Goal: Task Accomplishment & Management: Manage account settings

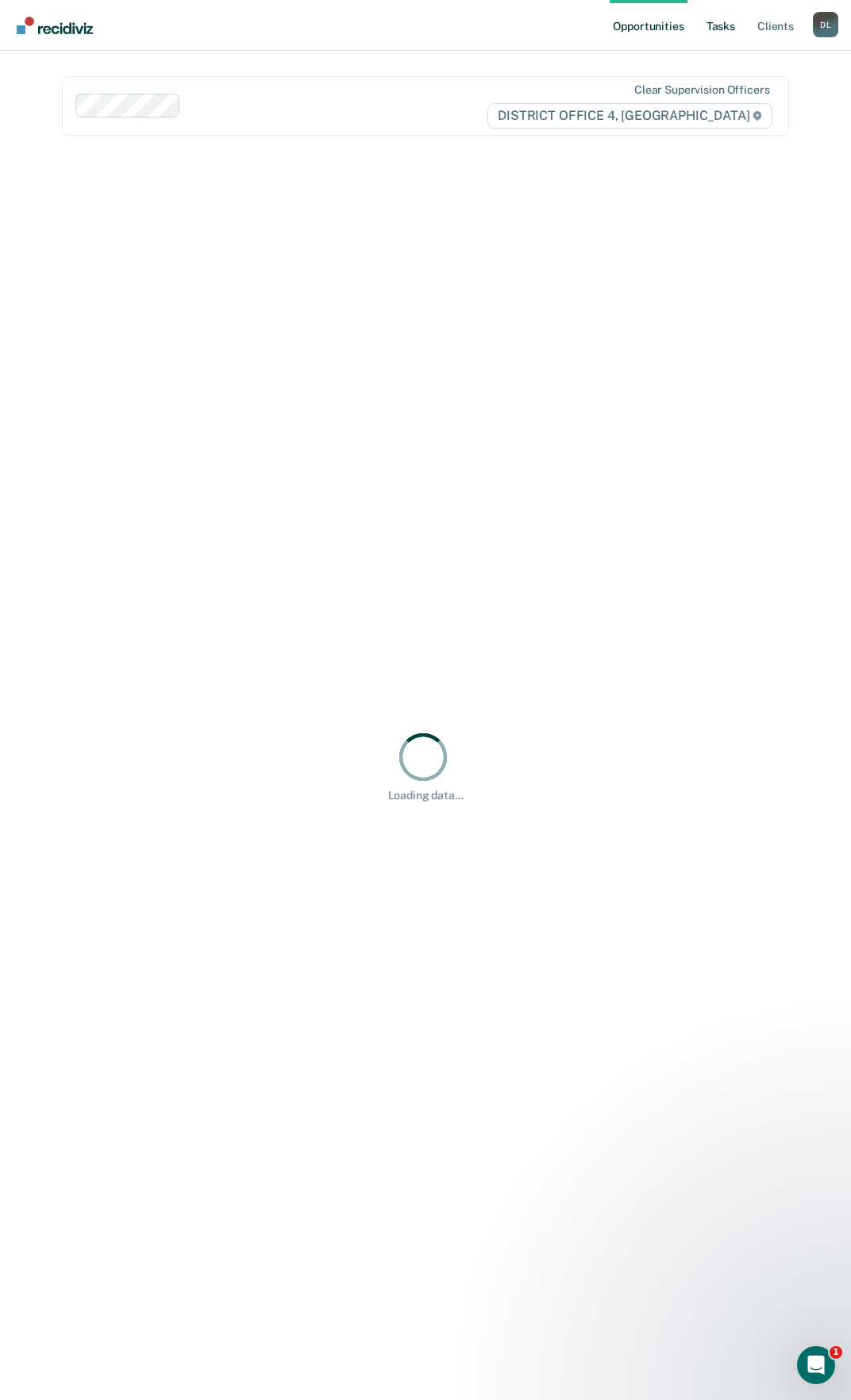
click at [718, 38] on link "Tasks" at bounding box center [721, 25] width 35 height 51
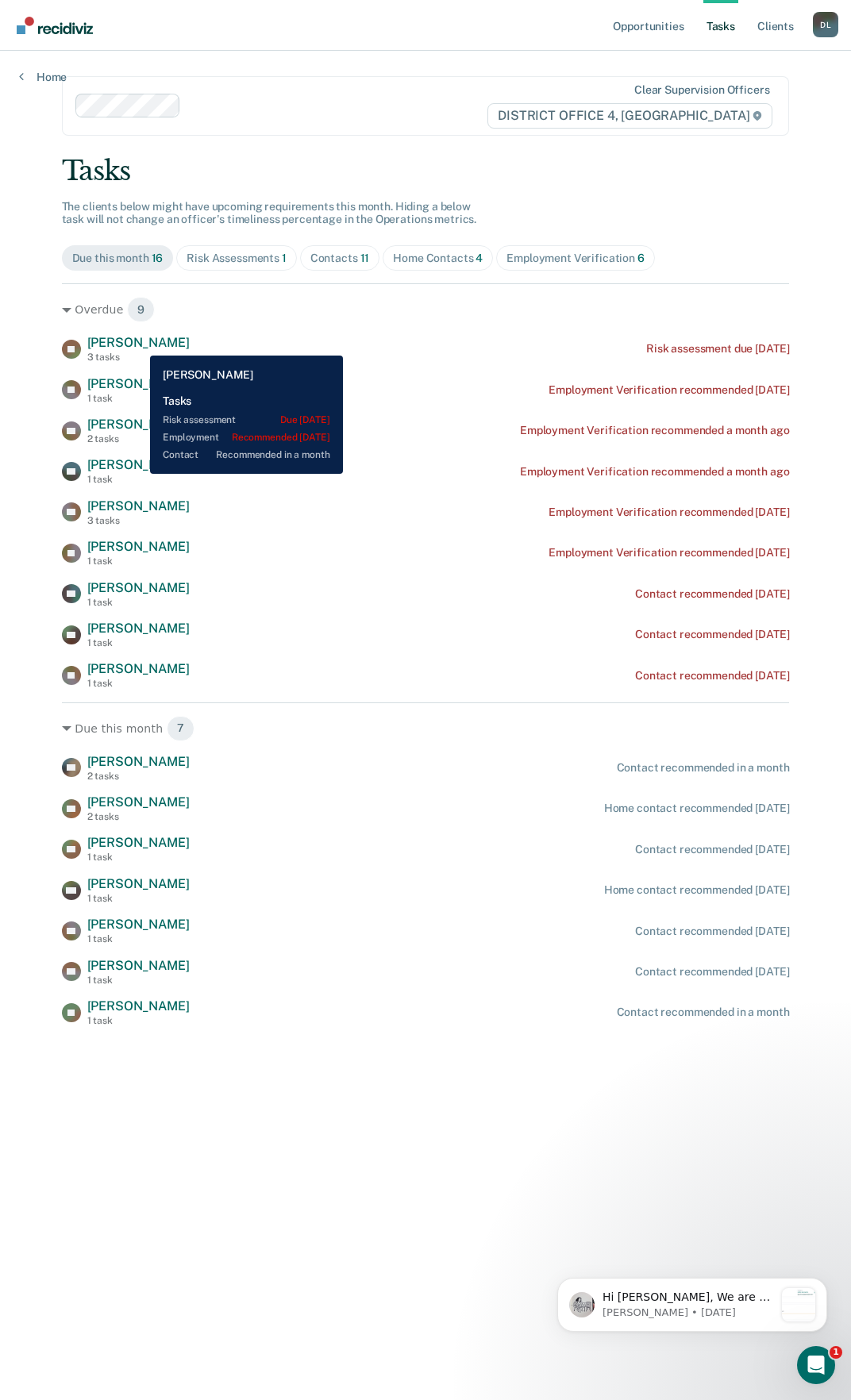
click at [138, 343] on span "[PERSON_NAME]" at bounding box center [138, 342] width 103 height 15
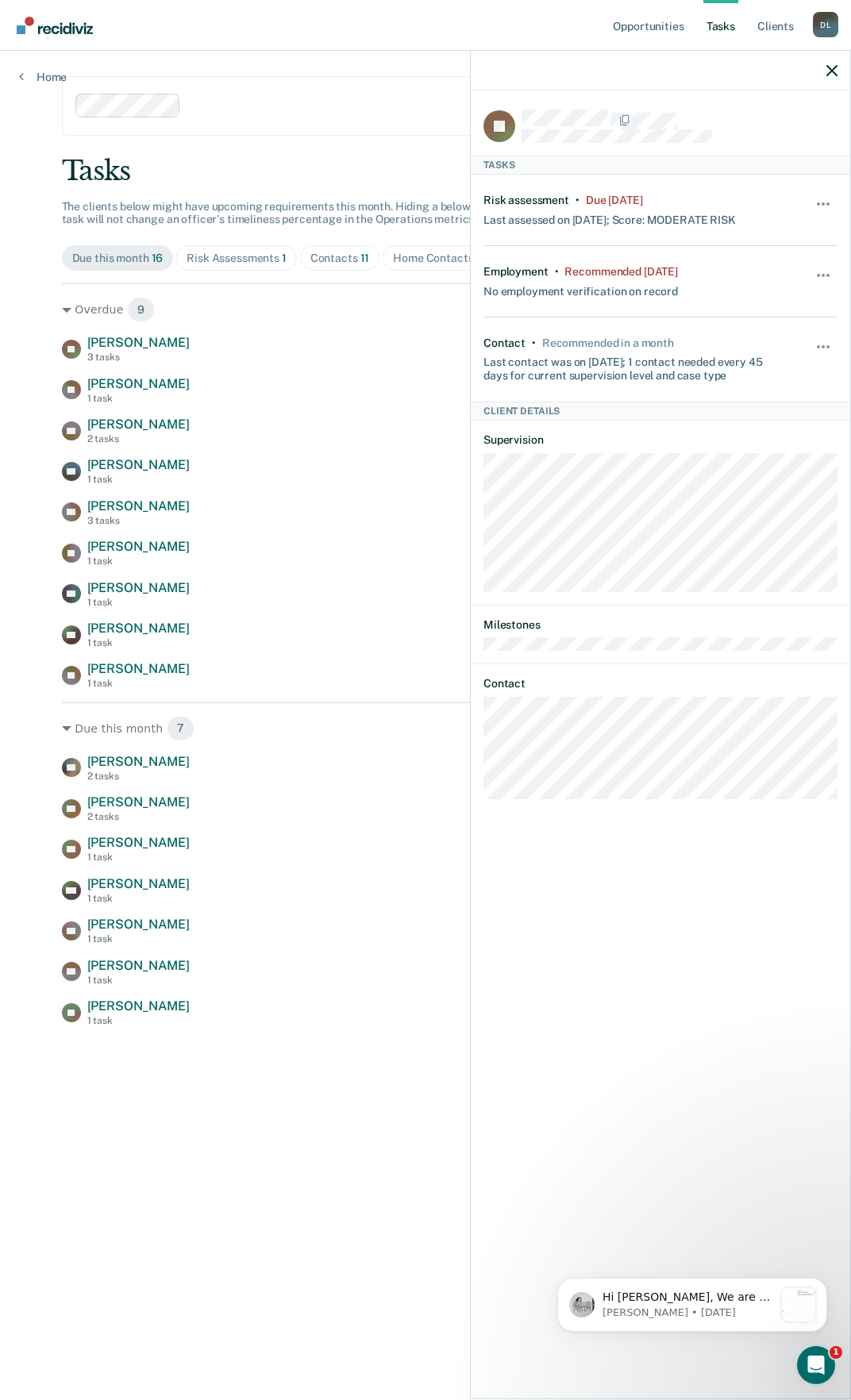
click at [25, 248] on div "Opportunities Tasks Client s [PERSON_NAME] [PERSON_NAME] Profile How it works L…" at bounding box center [425, 700] width 851 height 1400
click at [831, 71] on icon "button" at bounding box center [832, 71] width 12 height 12
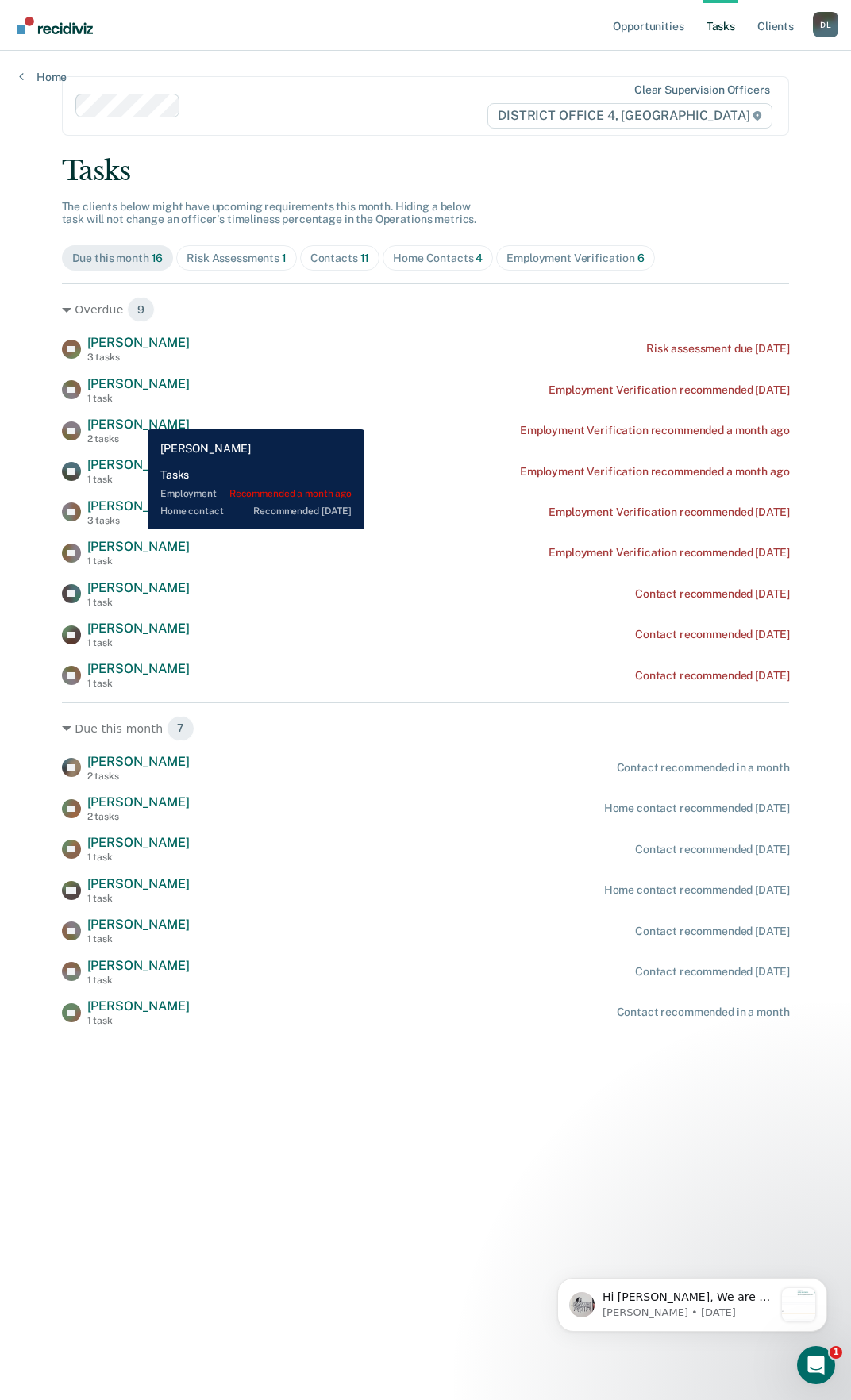
click at [135, 417] on span "[PERSON_NAME]" at bounding box center [138, 424] width 103 height 15
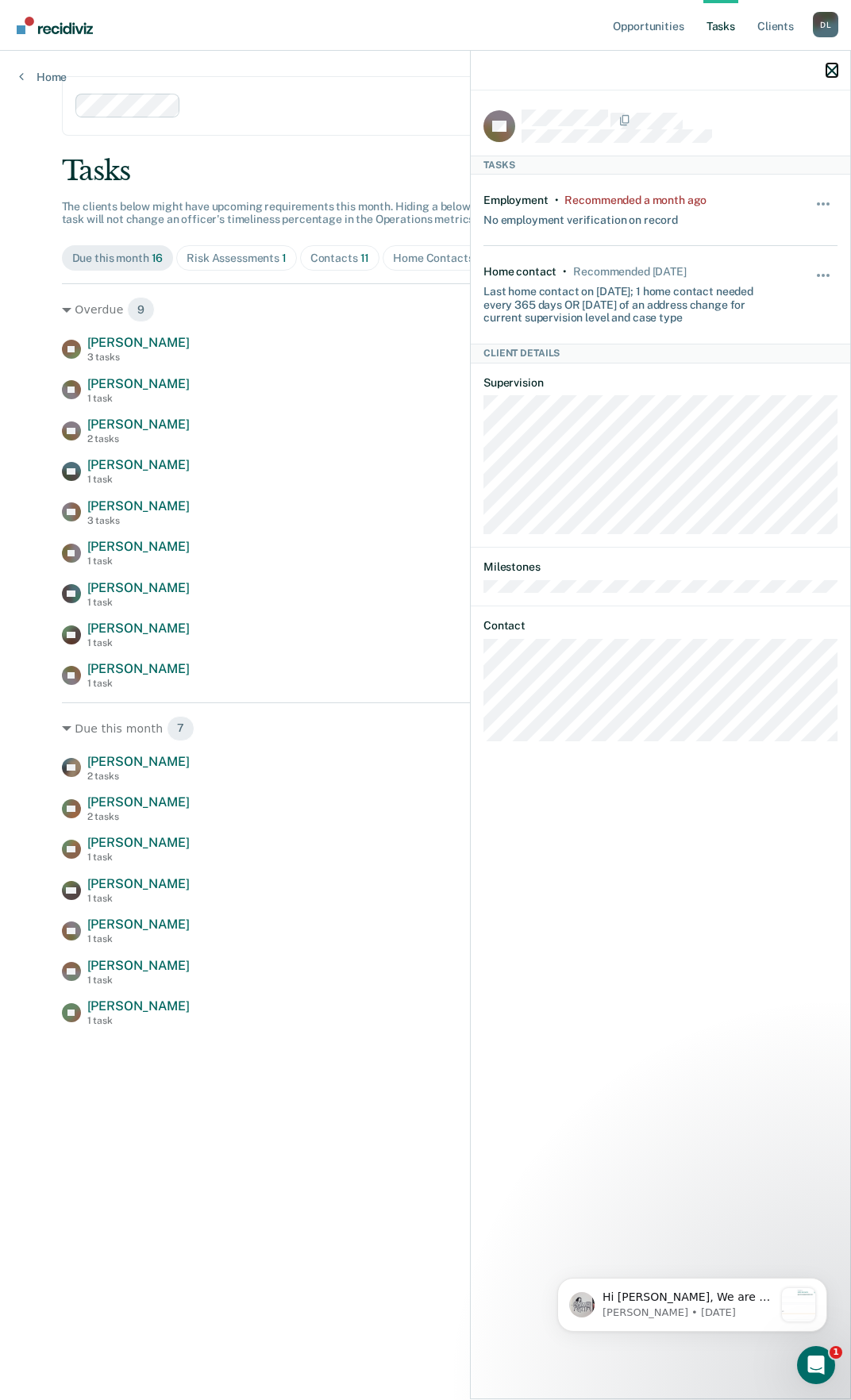
click at [835, 73] on icon "button" at bounding box center [832, 71] width 12 height 12
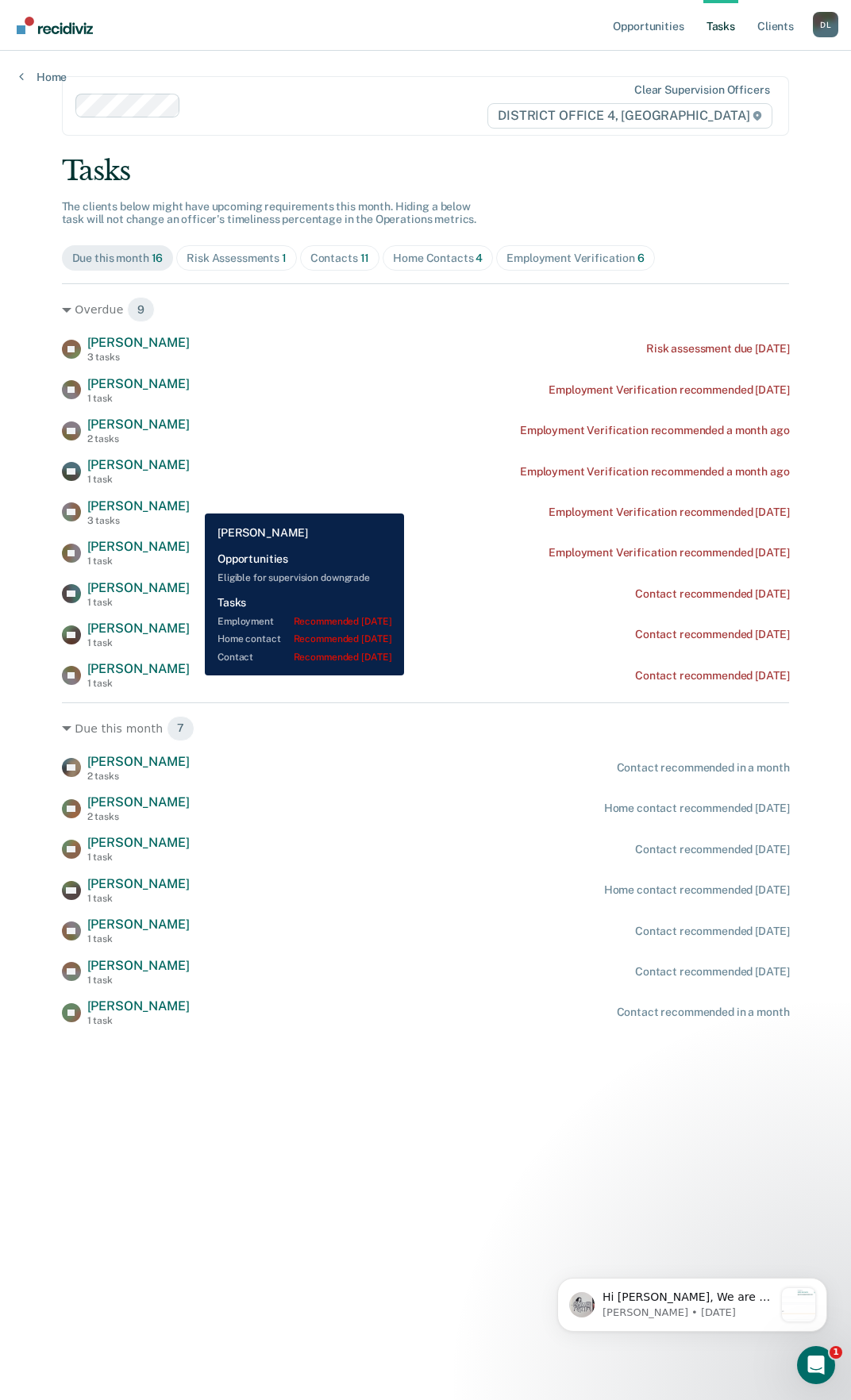
click at [190, 502] on span "[PERSON_NAME]" at bounding box center [138, 506] width 103 height 15
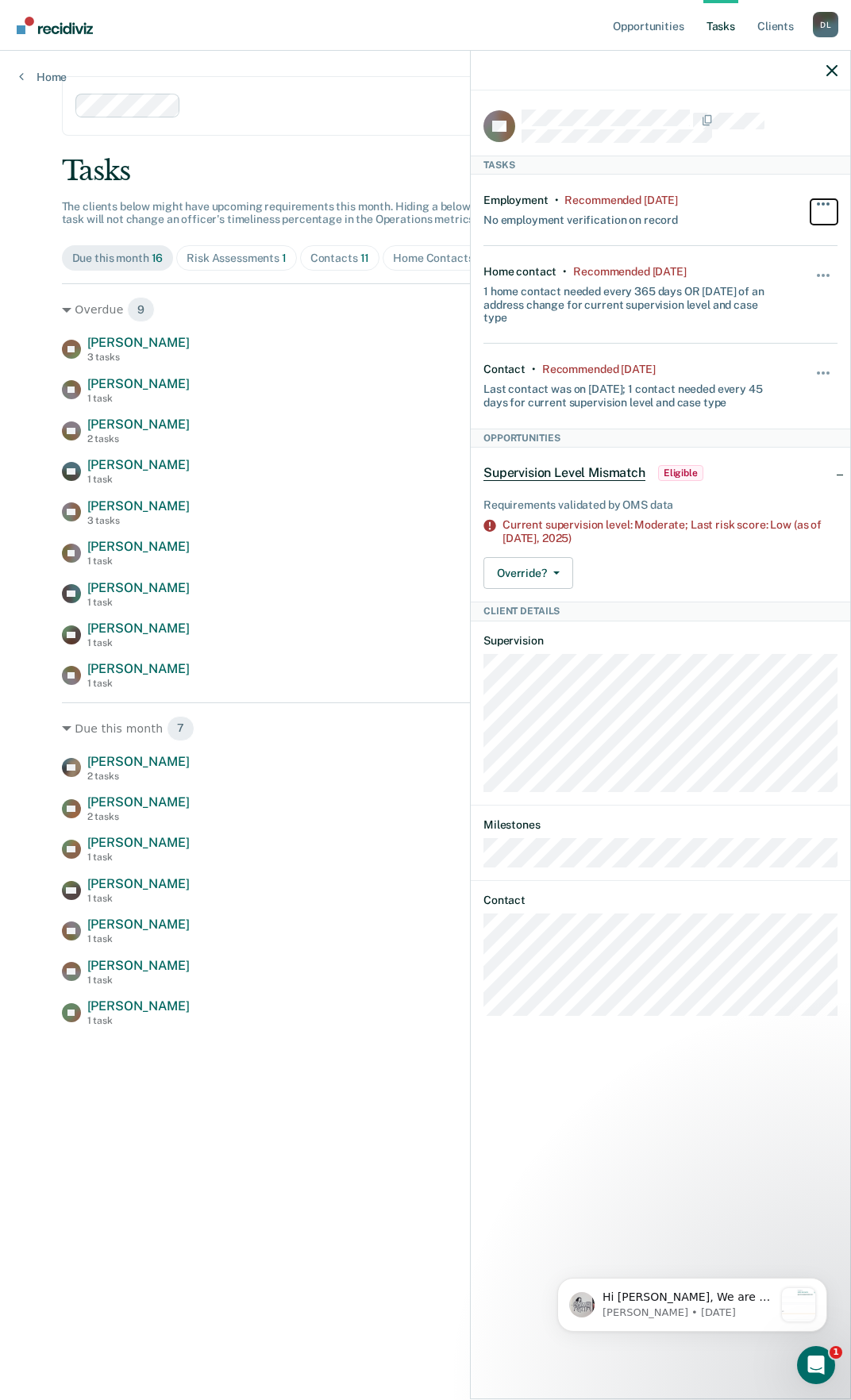
click at [829, 203] on span "button" at bounding box center [827, 203] width 3 height 3
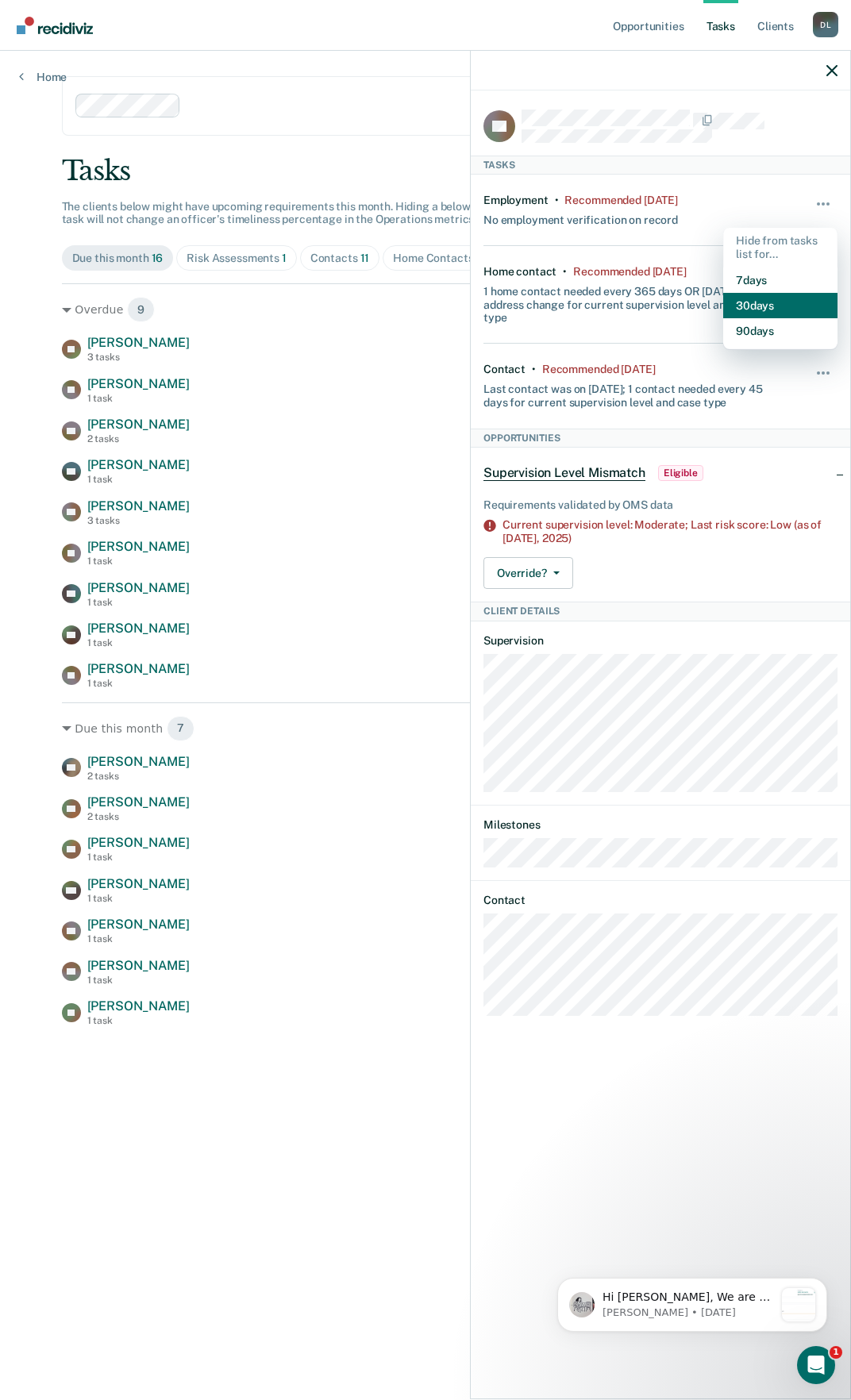
click at [777, 301] on button "30 days" at bounding box center [780, 305] width 114 height 25
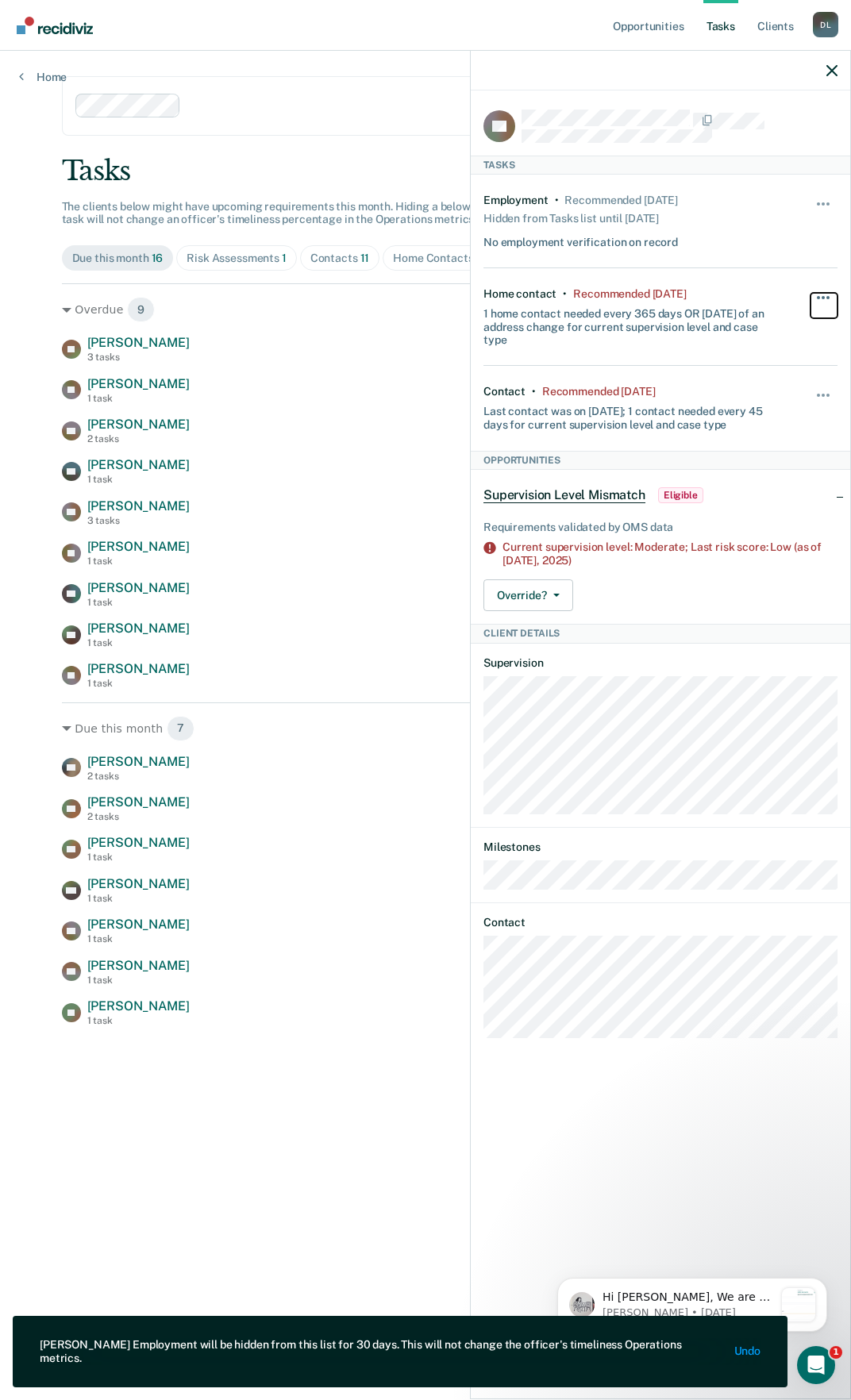
click at [831, 292] on button "button" at bounding box center [824, 305] width 27 height 25
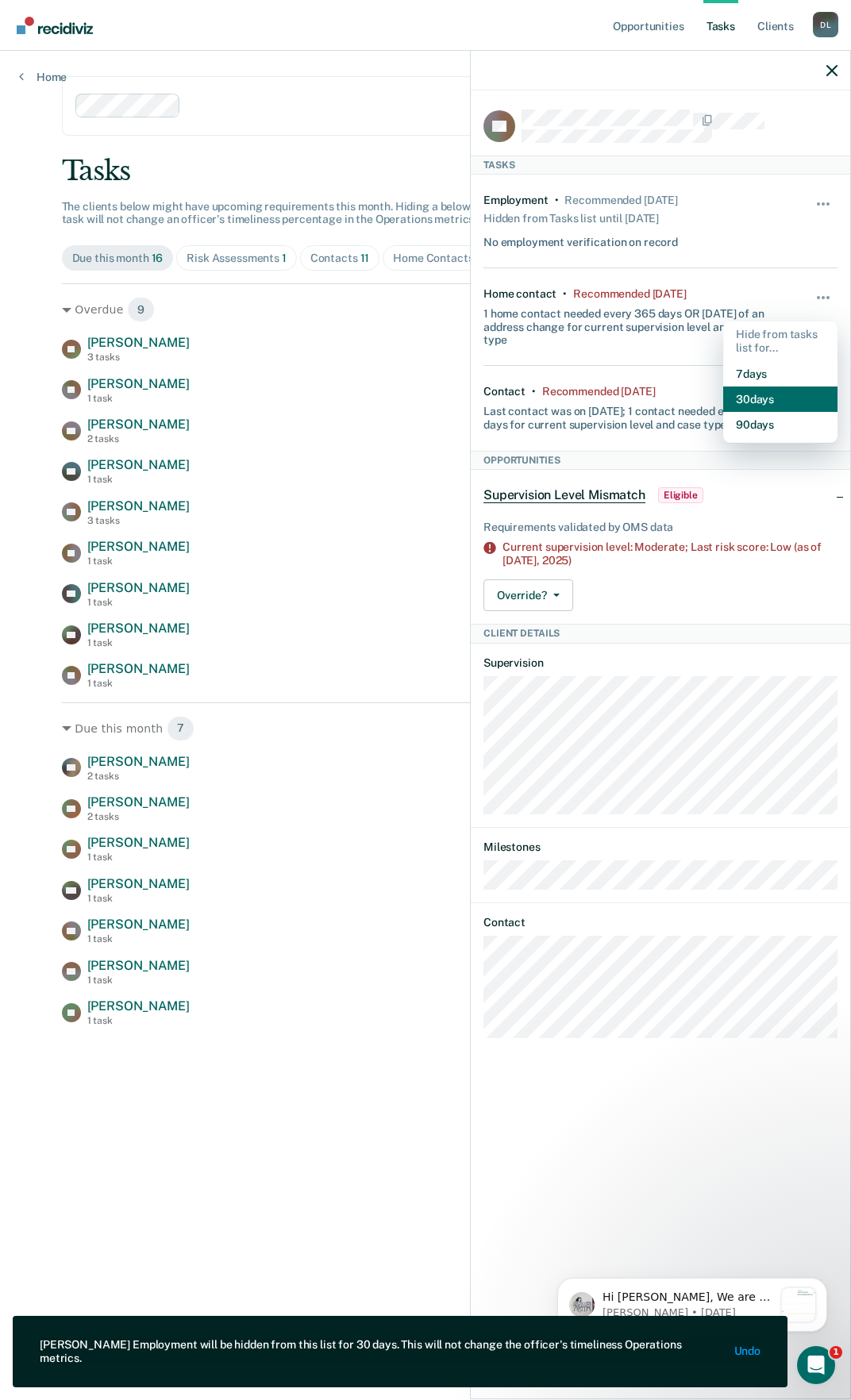
click at [779, 389] on button "30 days" at bounding box center [780, 399] width 114 height 25
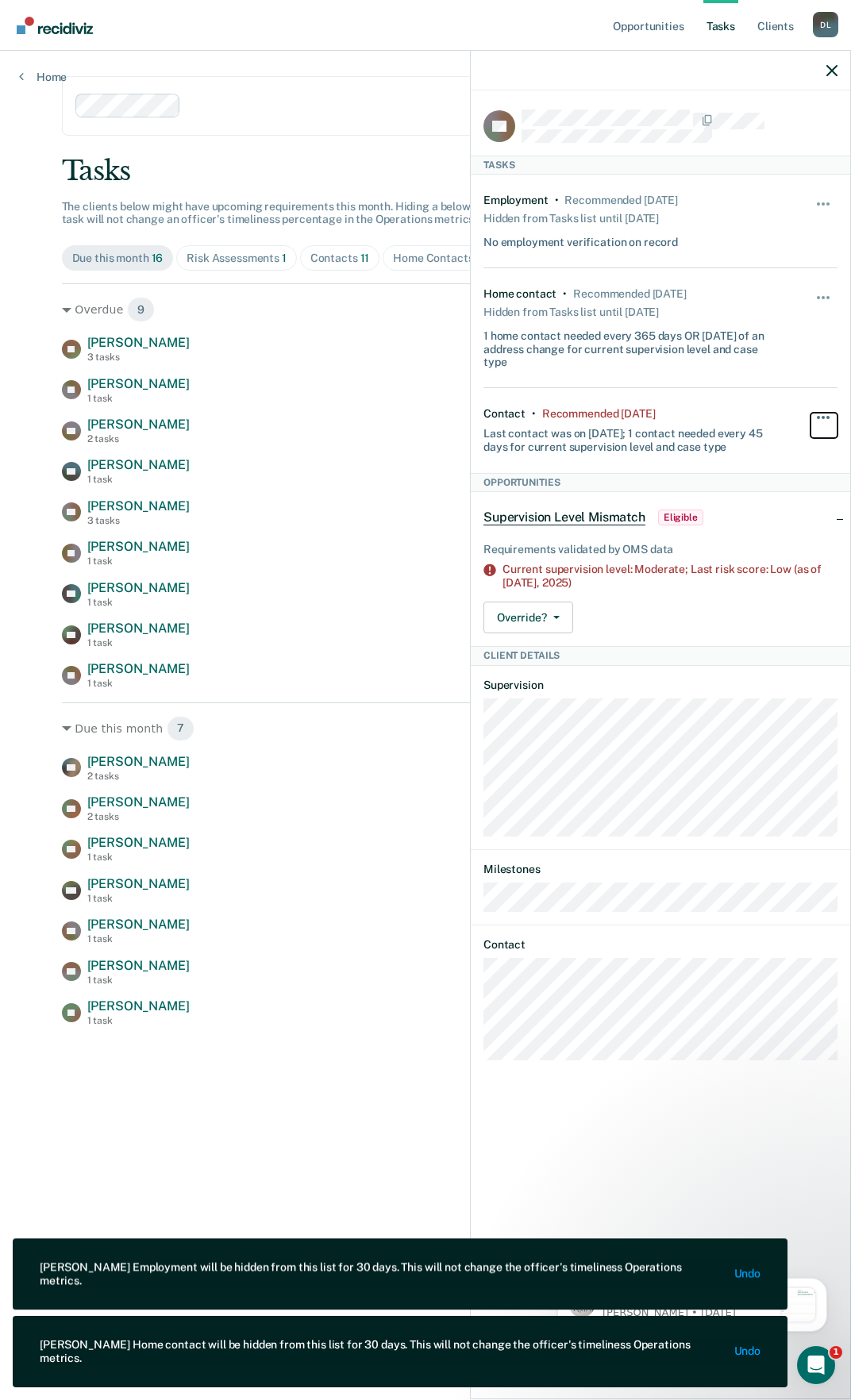
click at [826, 414] on button "button" at bounding box center [824, 425] width 27 height 25
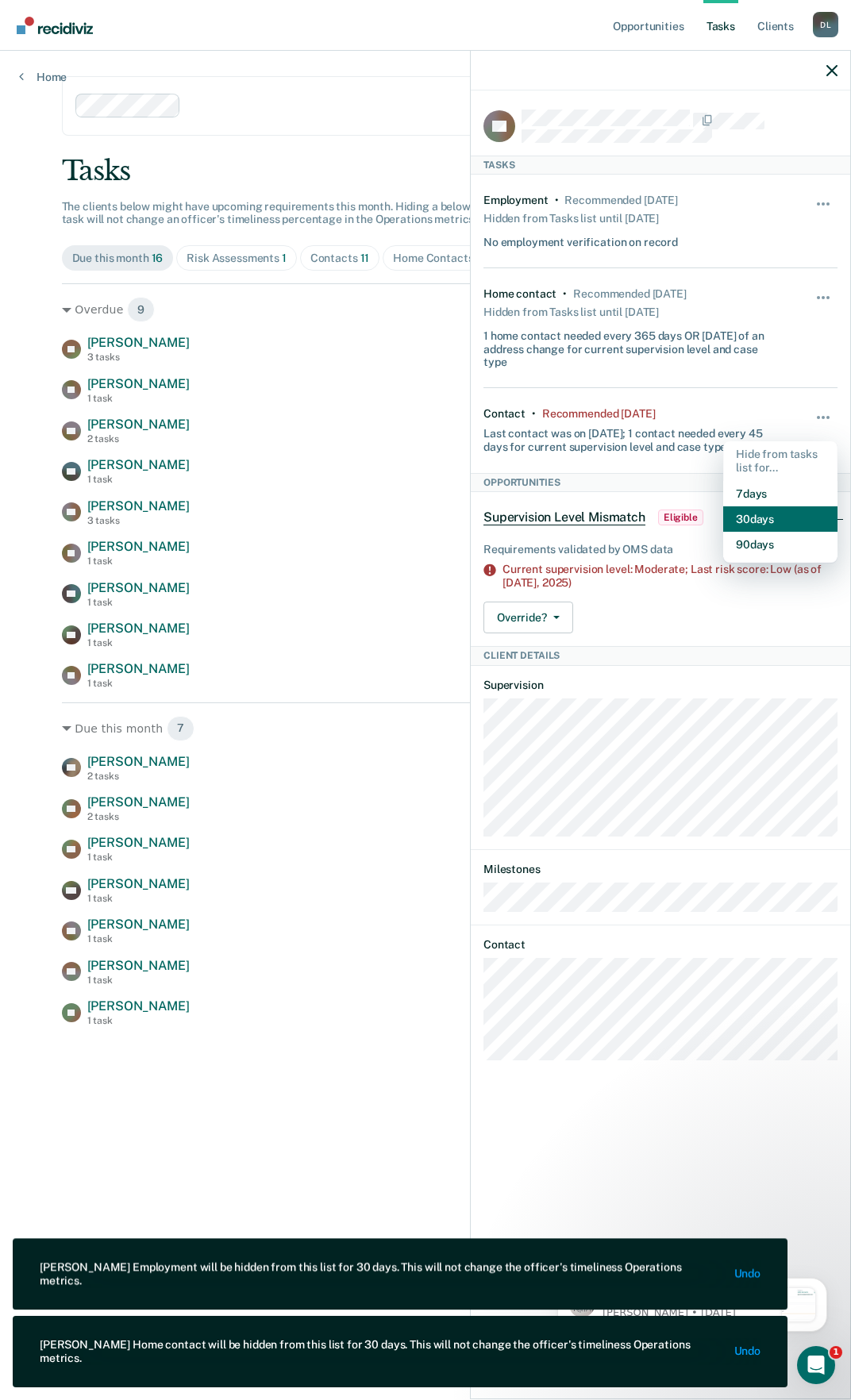
click at [784, 519] on button "30 days" at bounding box center [780, 519] width 114 height 25
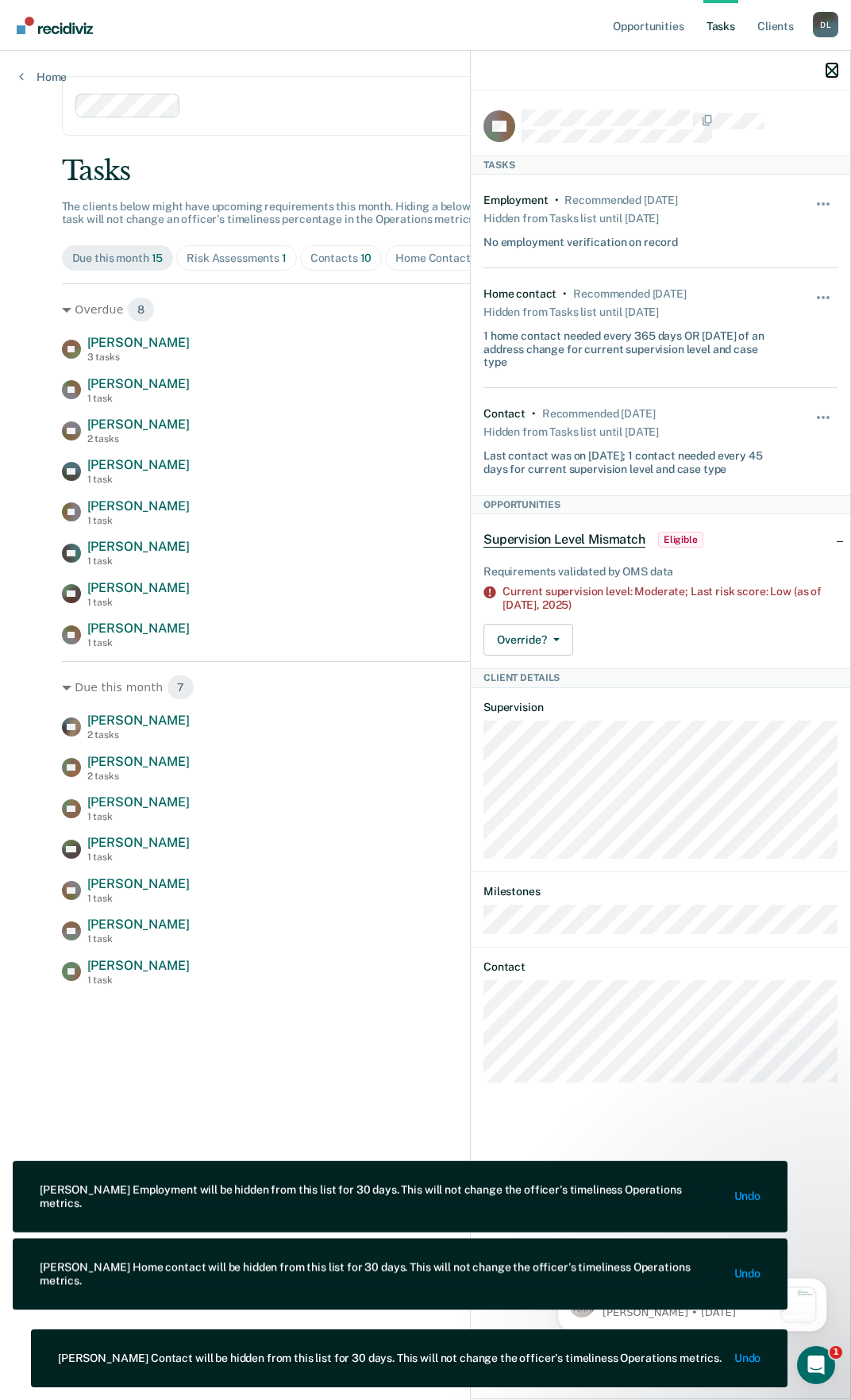
click at [836, 68] on icon "button" at bounding box center [832, 71] width 12 height 12
